Goal: Task Accomplishment & Management: Manage account settings

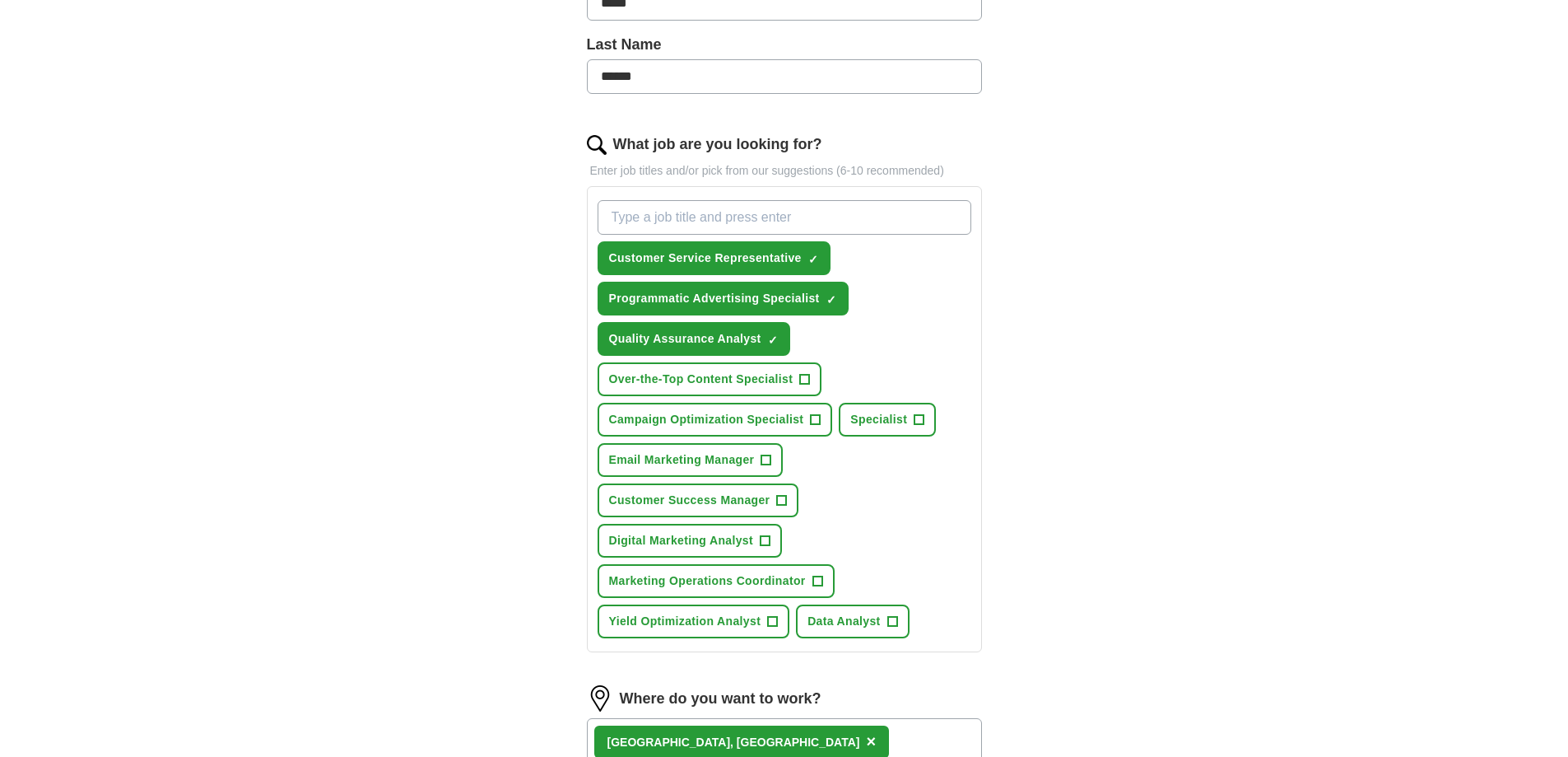
scroll to position [422, 0]
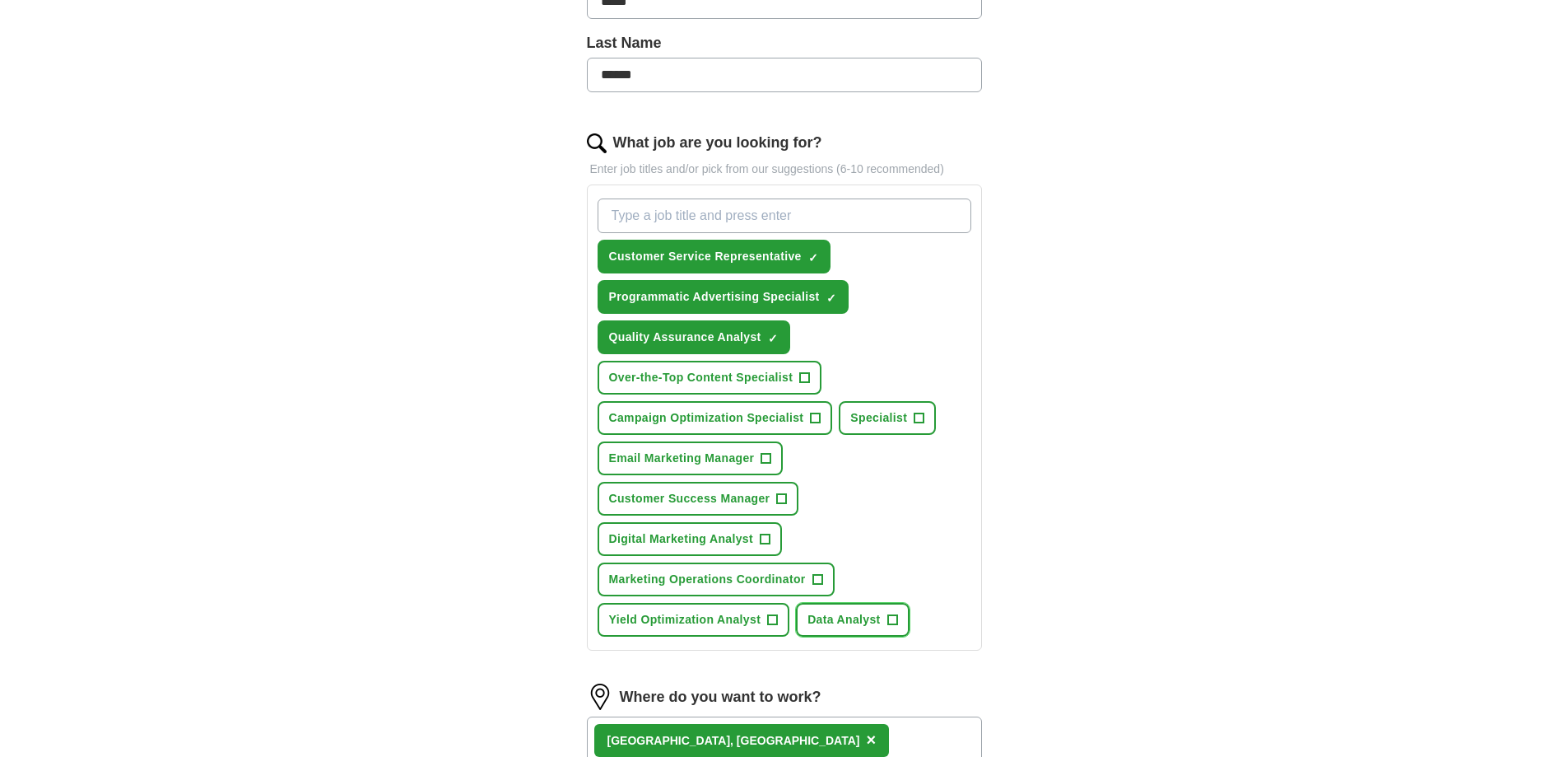
click at [892, 618] on span "+" at bounding box center [892, 620] width 10 height 13
click at [696, 539] on span "Digital Marketing Analyst" at bounding box center [681, 539] width 144 height 18
click at [672, 612] on span "Yield Optimization Analyst" at bounding box center [684, 619] width 152 height 18
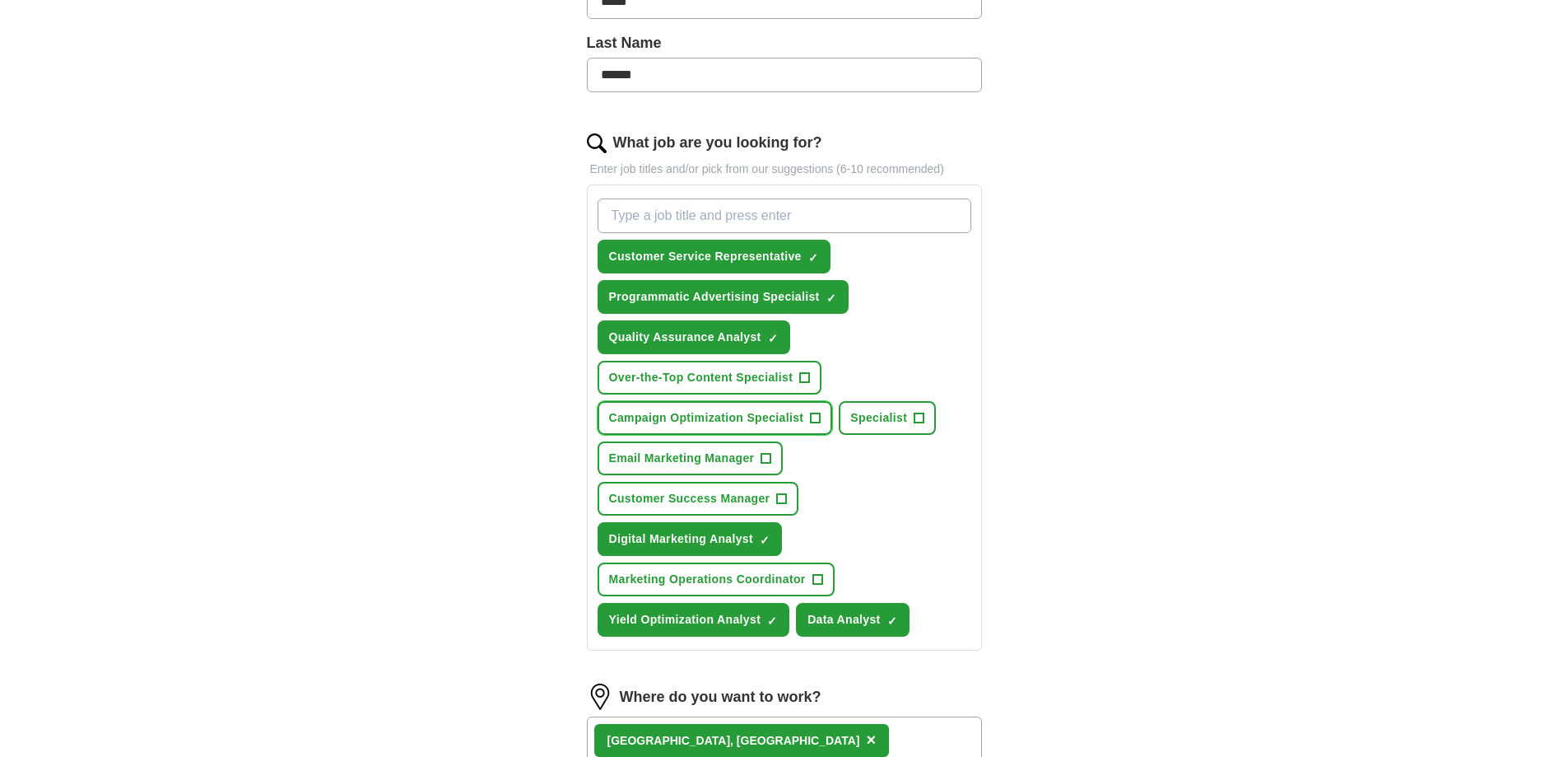
click at [794, 418] on span "Campaign Optimization Specialist" at bounding box center [706, 418] width 195 height 18
click at [779, 374] on span "Over-the-Top Content Specialist" at bounding box center [701, 377] width 185 height 18
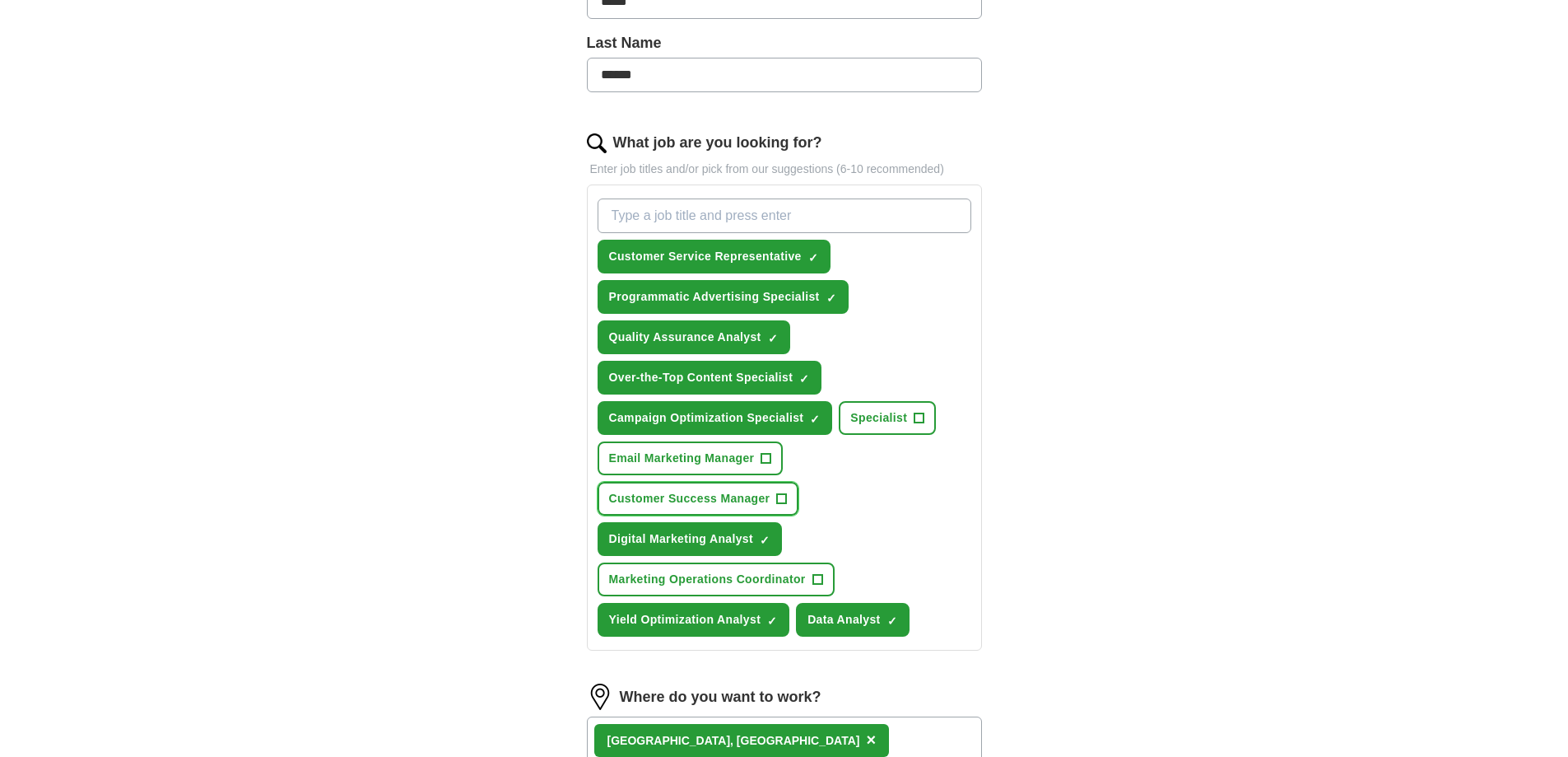
click at [761, 502] on span "Customer Success Manager" at bounding box center [690, 498] width 161 height 18
click at [773, 501] on button "Customer Success Manager ✓ ×" at bounding box center [698, 498] width 202 height 34
click at [770, 218] on input "What job are you looking for?" at bounding box center [784, 215] width 374 height 34
type input "Customer Service Specialist"
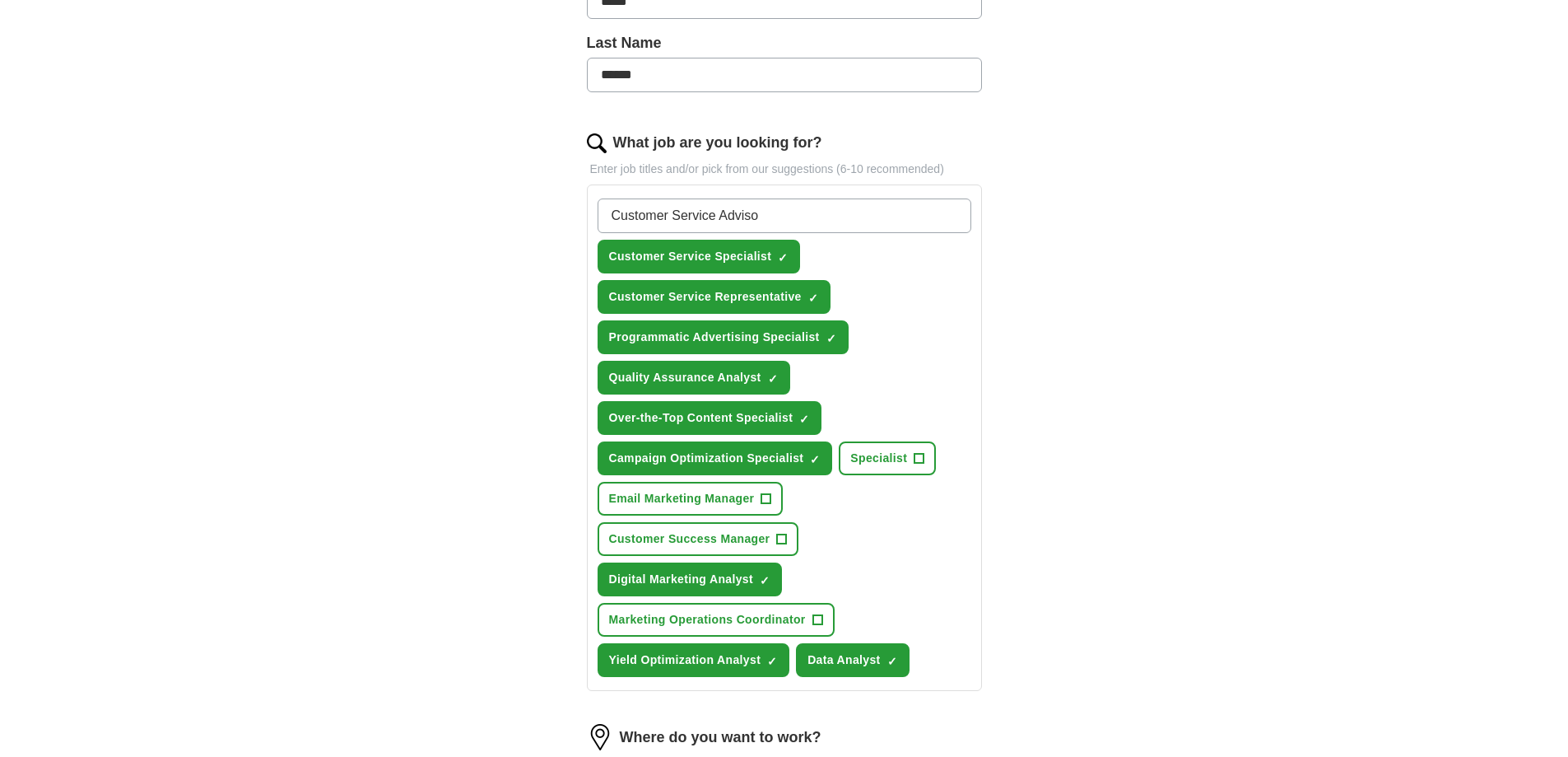
type input "Customer Service Advisor"
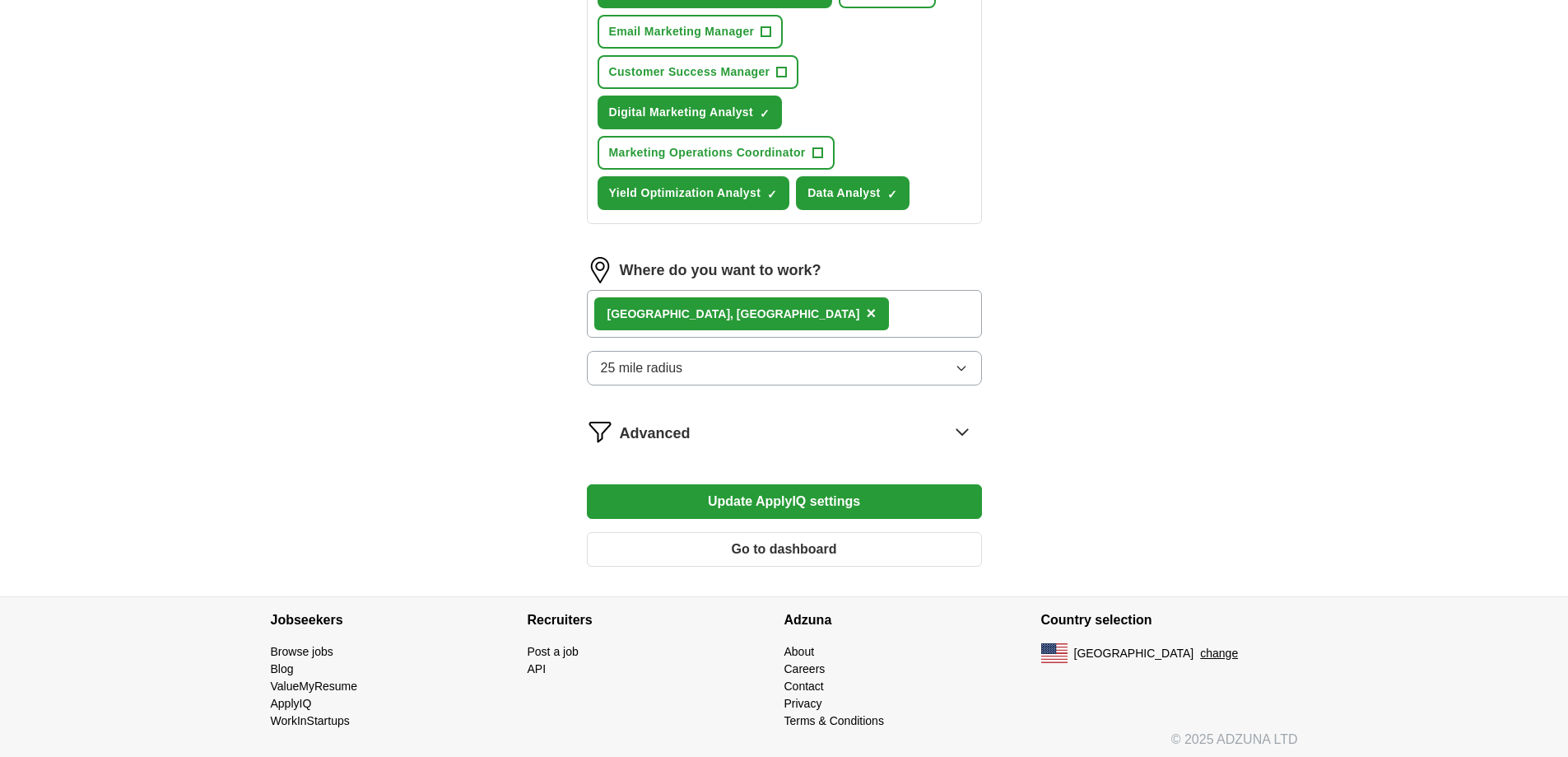
scroll to position [934, 0]
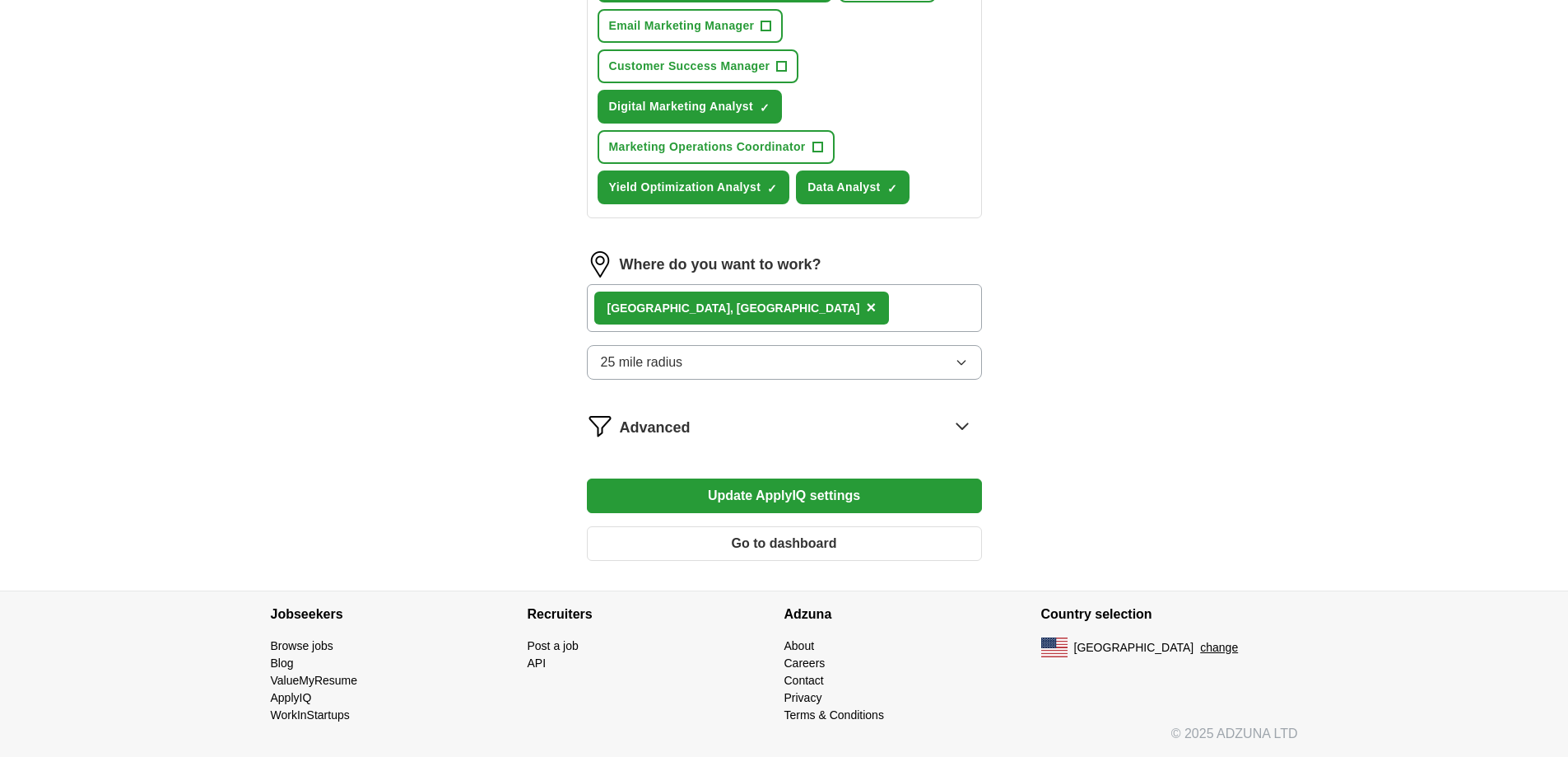
click at [876, 500] on button "Update ApplyIQ settings" at bounding box center [784, 495] width 395 height 34
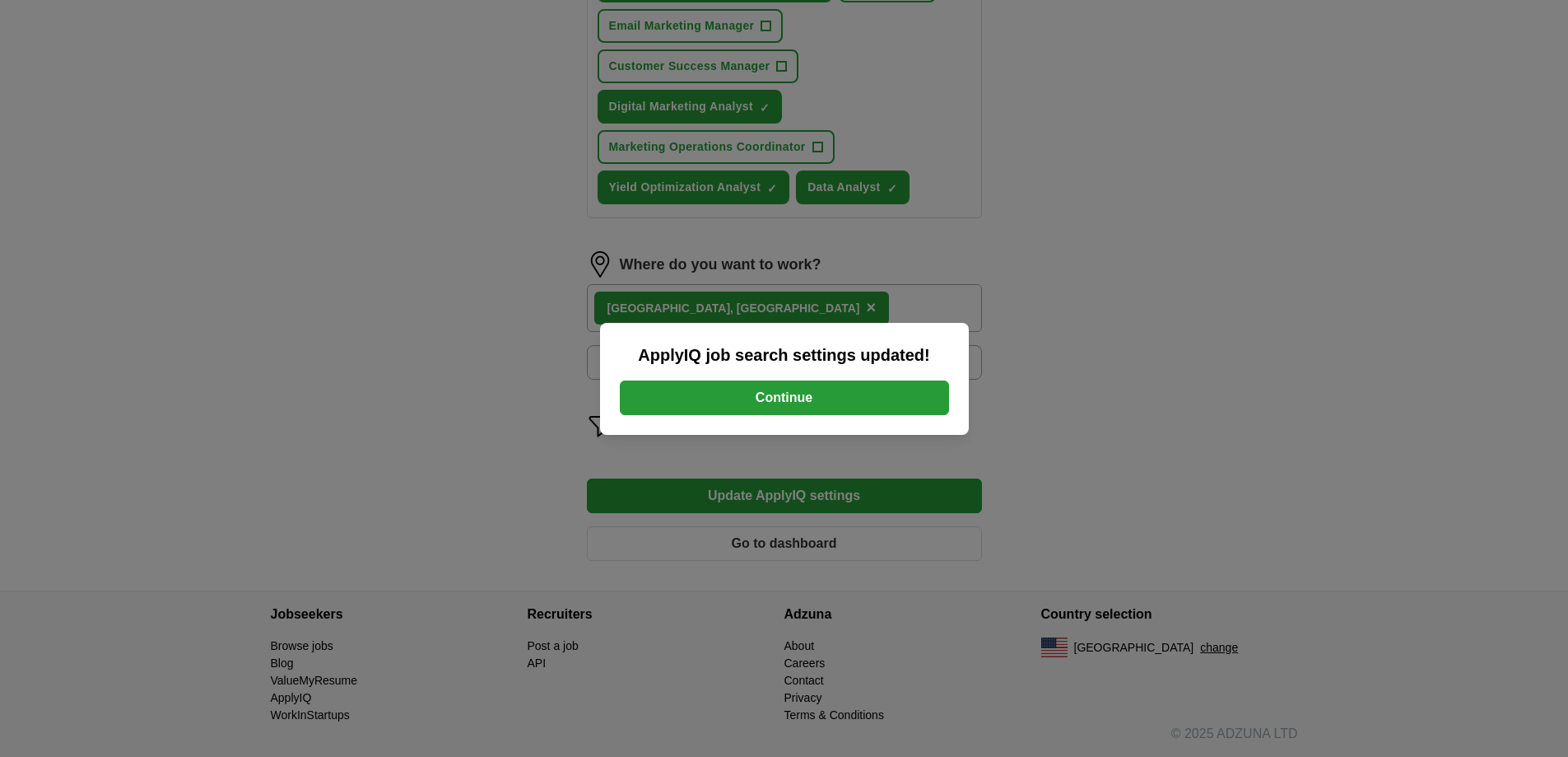
click at [843, 391] on button "Continue" at bounding box center [784, 397] width 329 height 34
